Goal: Task Accomplishment & Management: Use online tool/utility

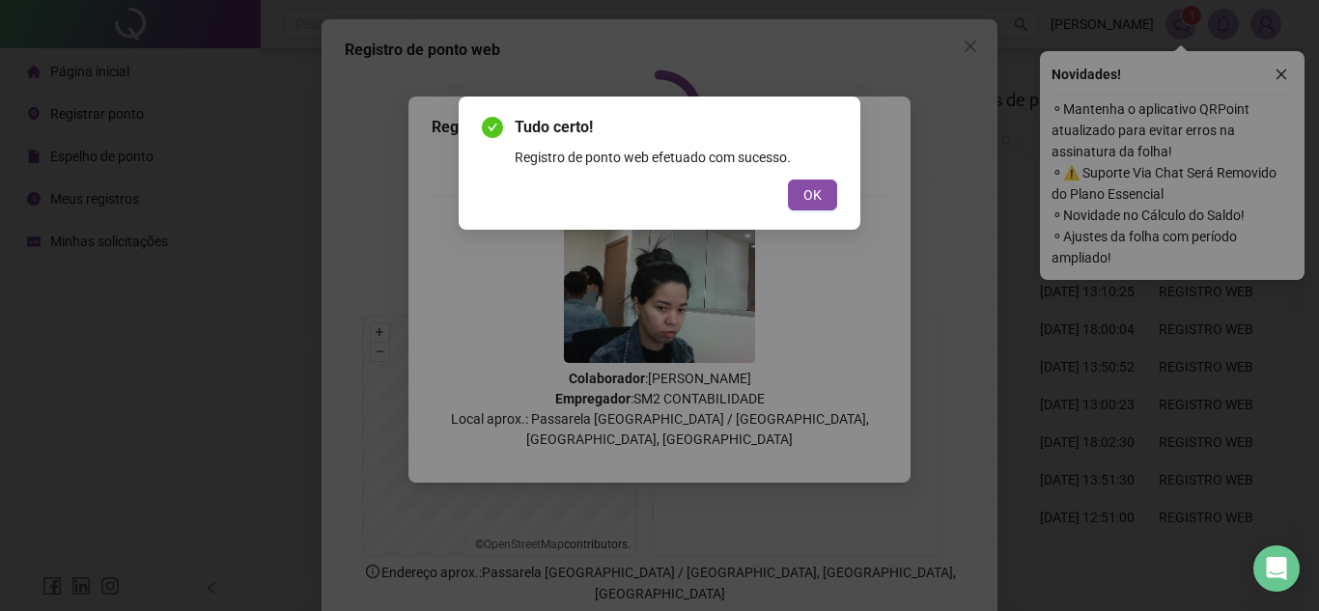
scroll to position [97, 0]
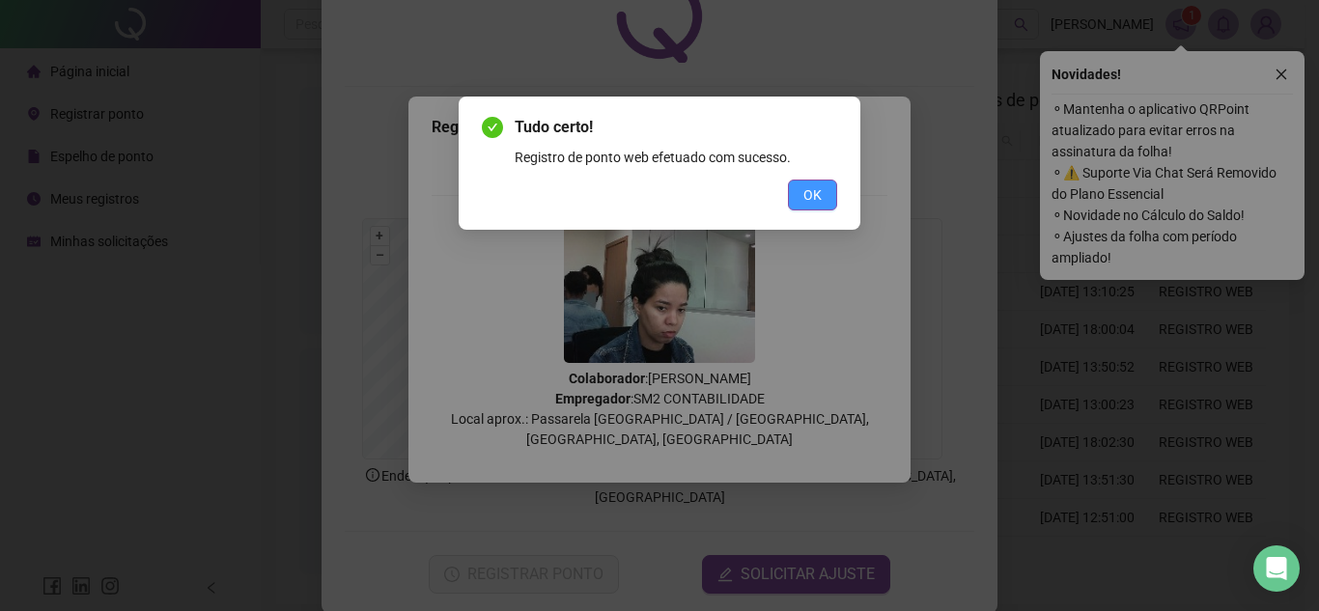
click at [803, 203] on span "OK" at bounding box center [812, 194] width 18 height 21
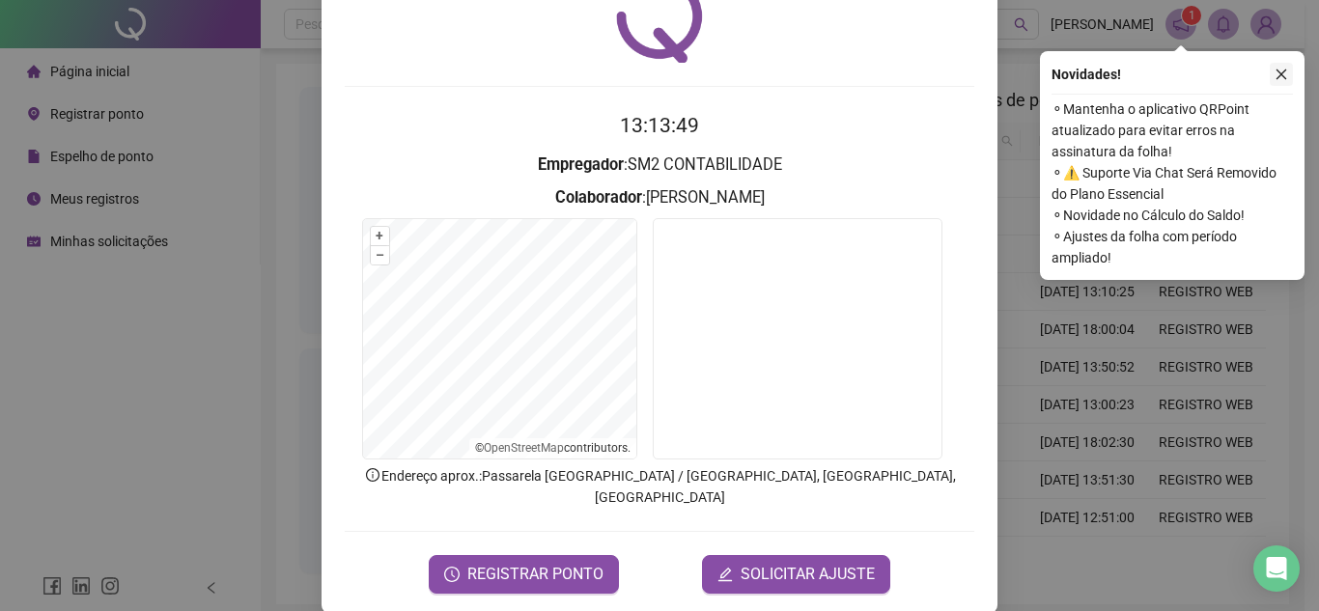
click at [1271, 82] on button "button" at bounding box center [1281, 74] width 23 height 23
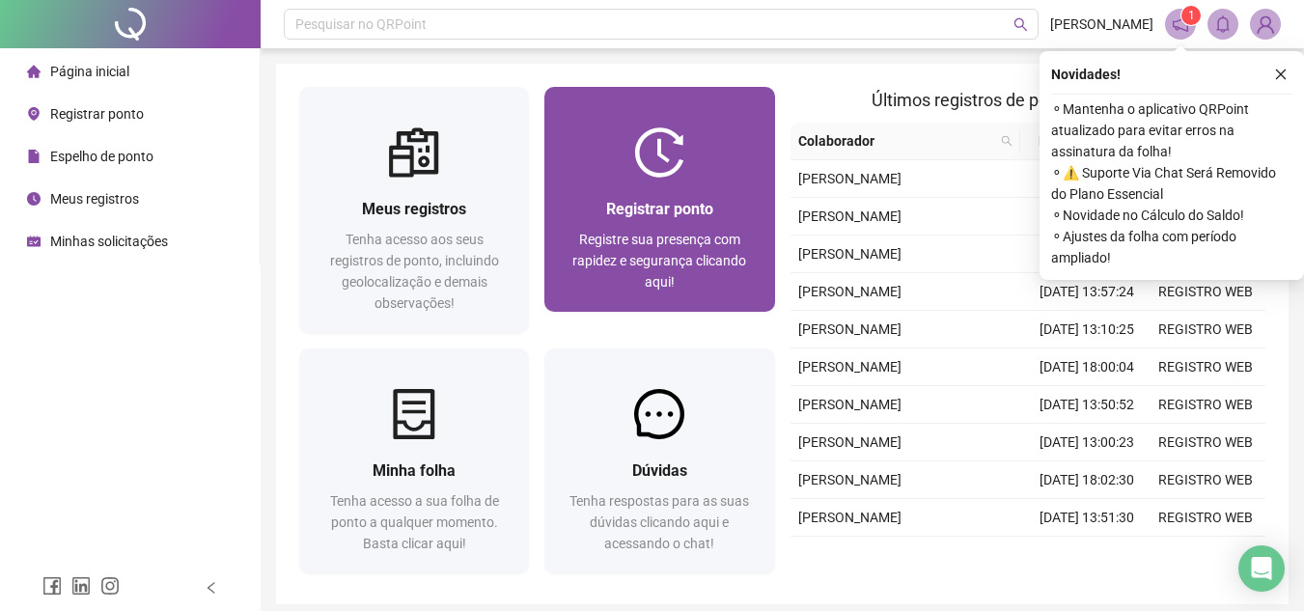
click at [676, 228] on div "Registrar ponto Registre sua presença com rapidez e segurança clicando aqui!" at bounding box center [659, 245] width 183 height 96
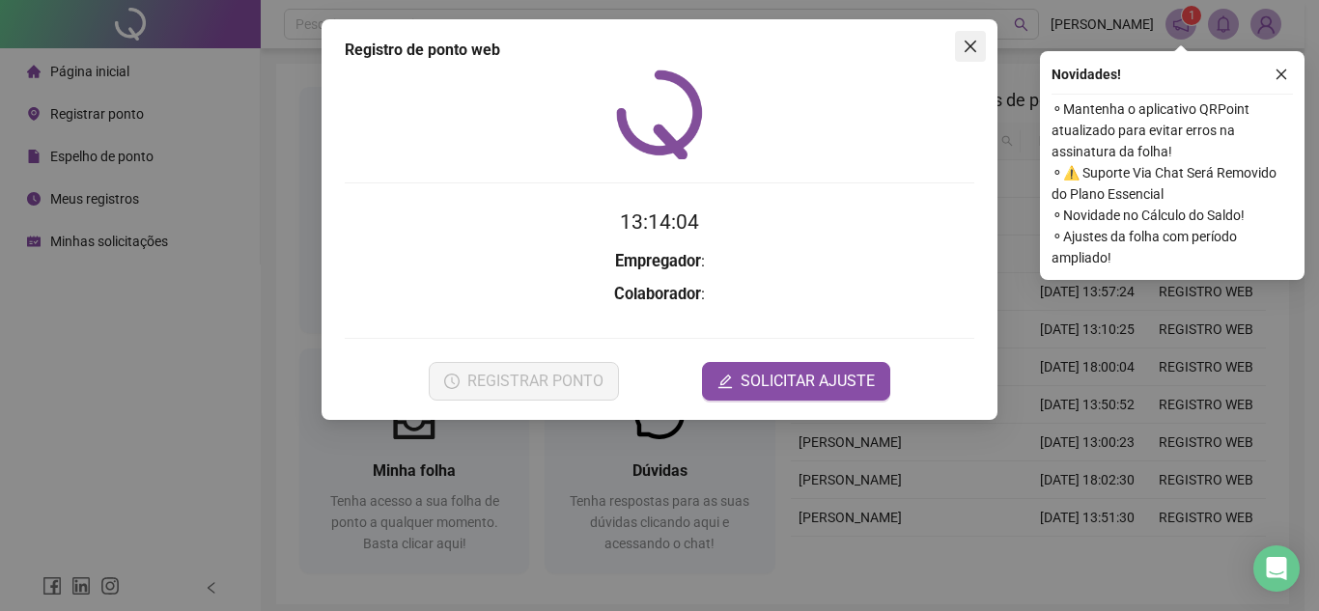
click at [973, 46] on icon "close" at bounding box center [970, 46] width 15 height 15
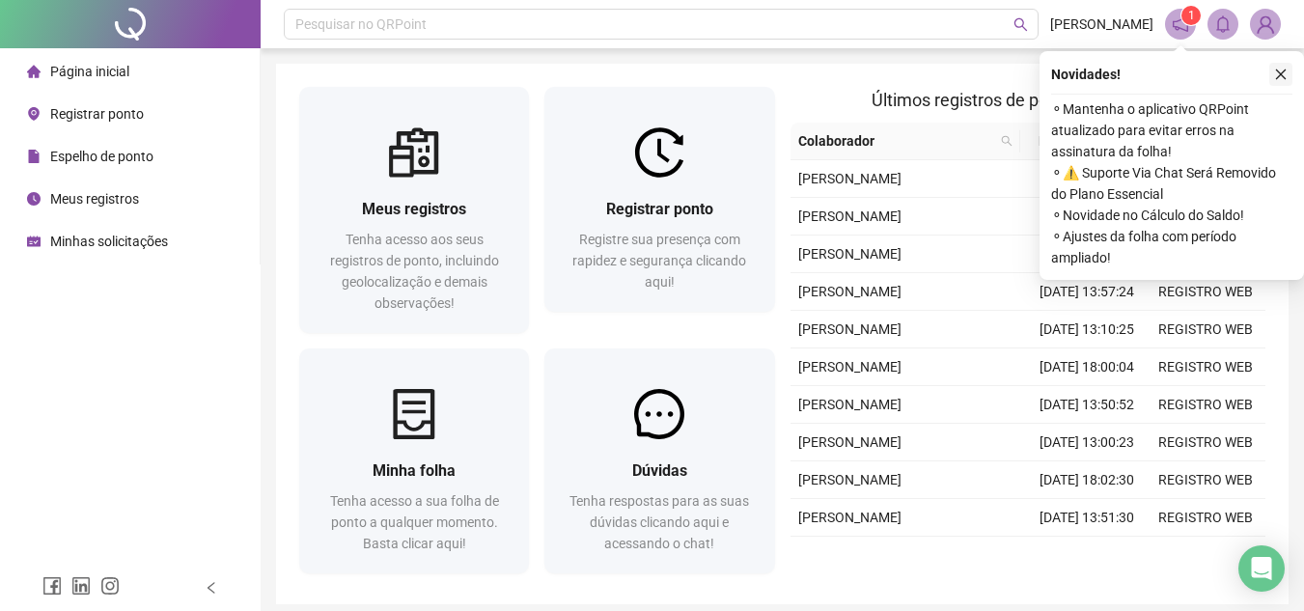
click at [1278, 70] on icon "close" at bounding box center [1281, 75] width 14 height 14
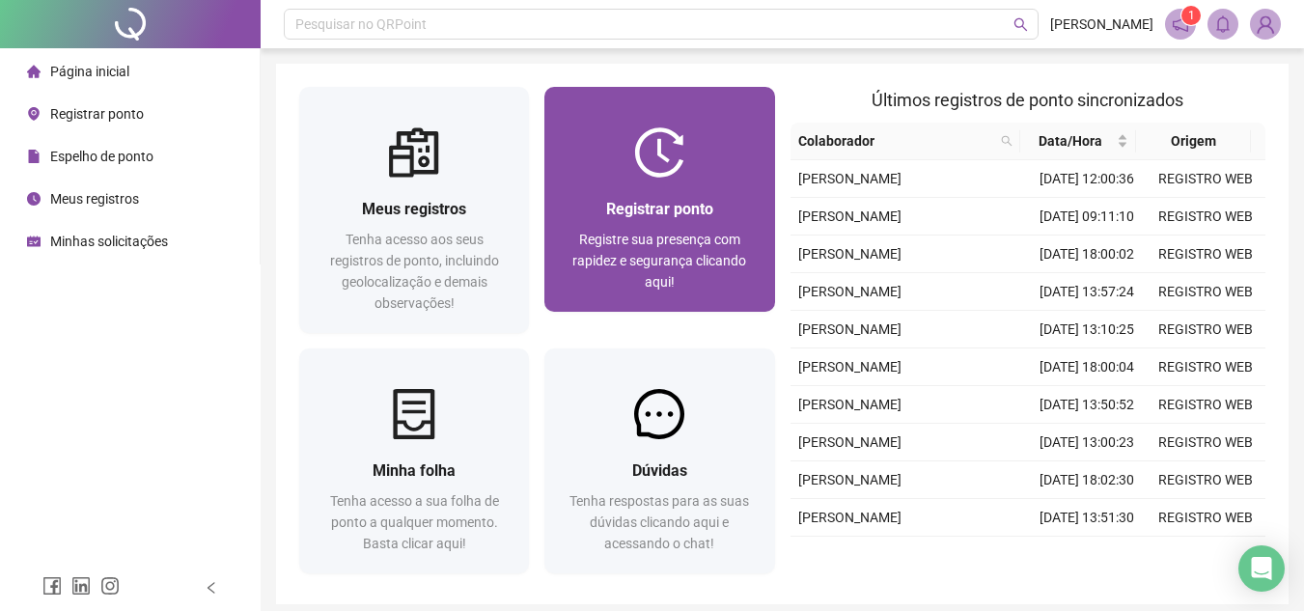
click at [598, 214] on div "Registrar ponto" at bounding box center [659, 209] width 183 height 24
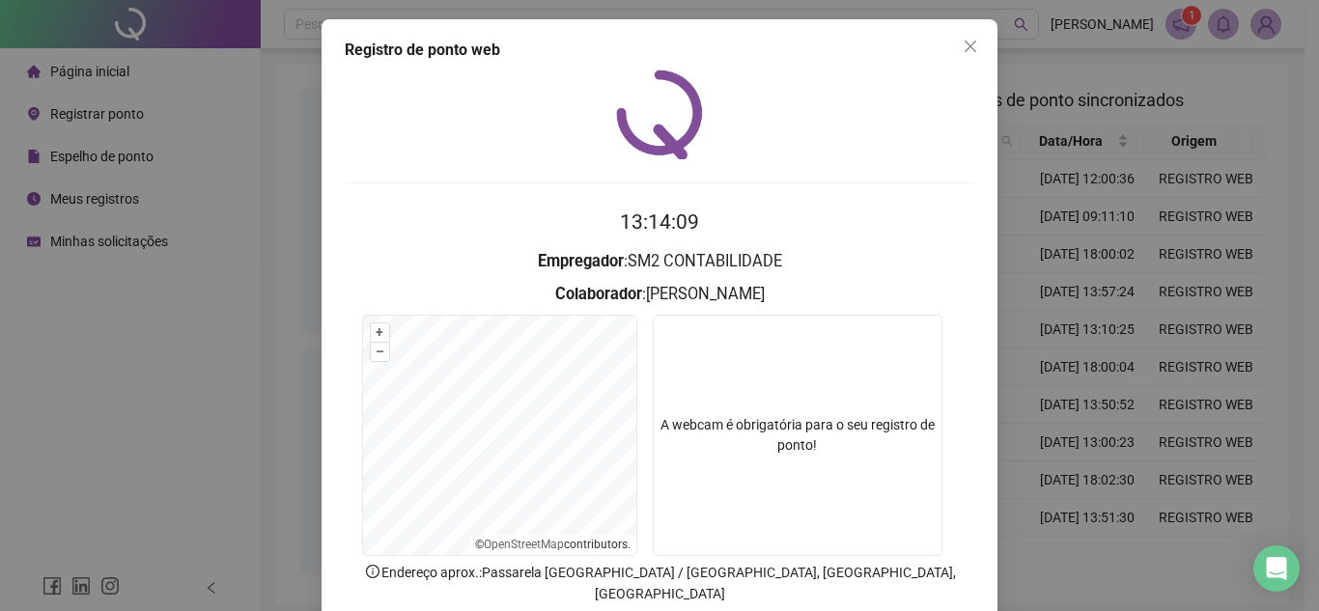
scroll to position [97, 0]
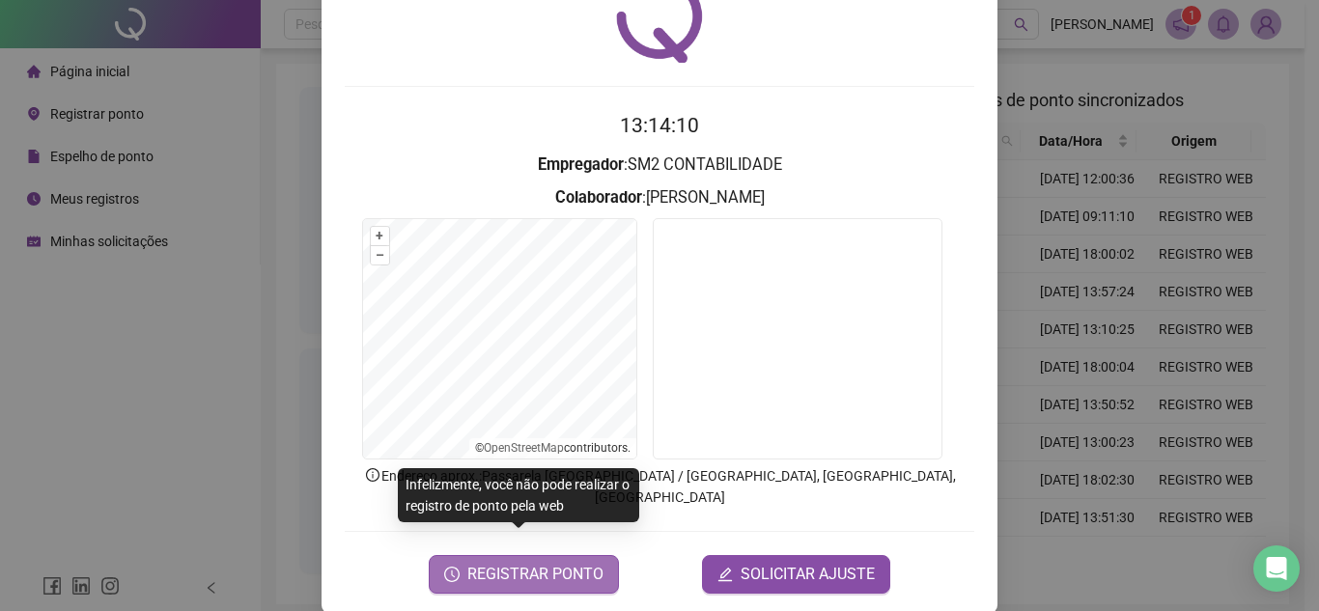
click at [559, 568] on button "REGISTRAR PONTO" at bounding box center [524, 574] width 190 height 39
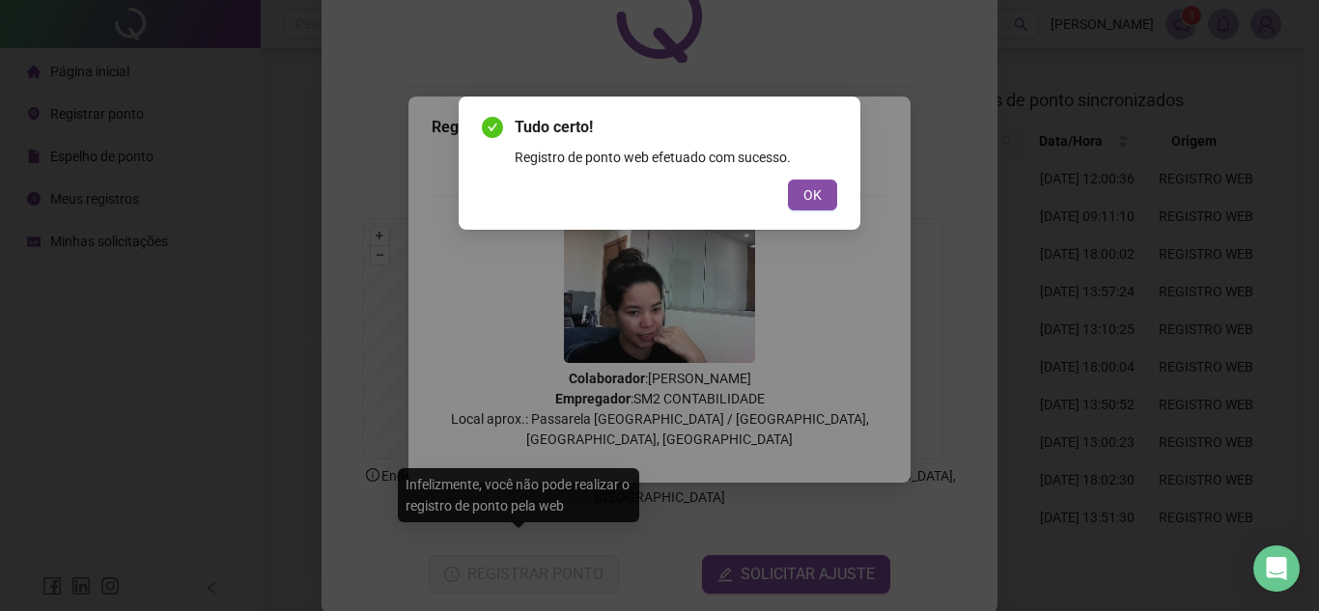
click at [832, 176] on div "Tudo certo! Registro de ponto web efetuado com sucesso. OK" at bounding box center [659, 163] width 355 height 95
click at [829, 184] on button "OK" at bounding box center [812, 195] width 49 height 31
